Goal: Download file/media

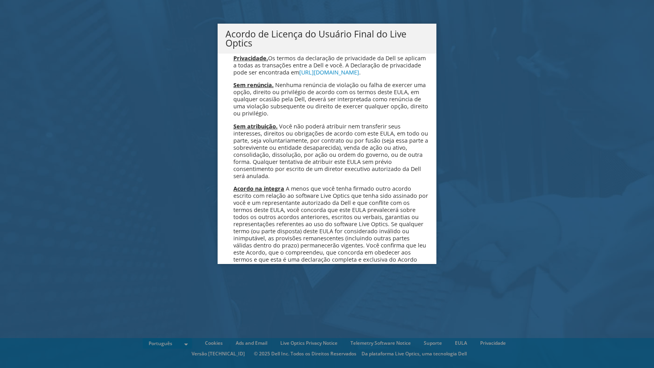
scroll to position [3149, 0]
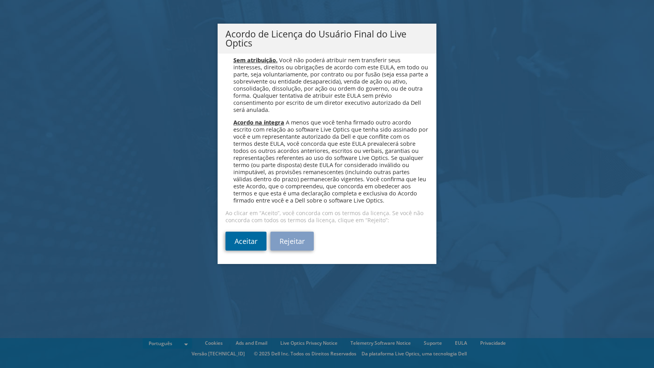
click at [245, 243] on link "Aceitar" at bounding box center [245, 241] width 41 height 19
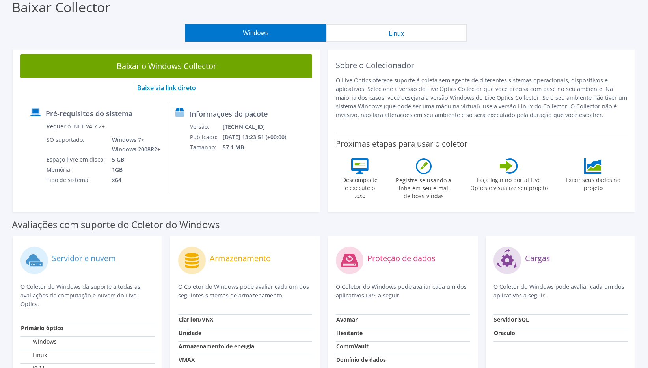
scroll to position [79, 0]
